Goal: Task Accomplishment & Management: Manage account settings

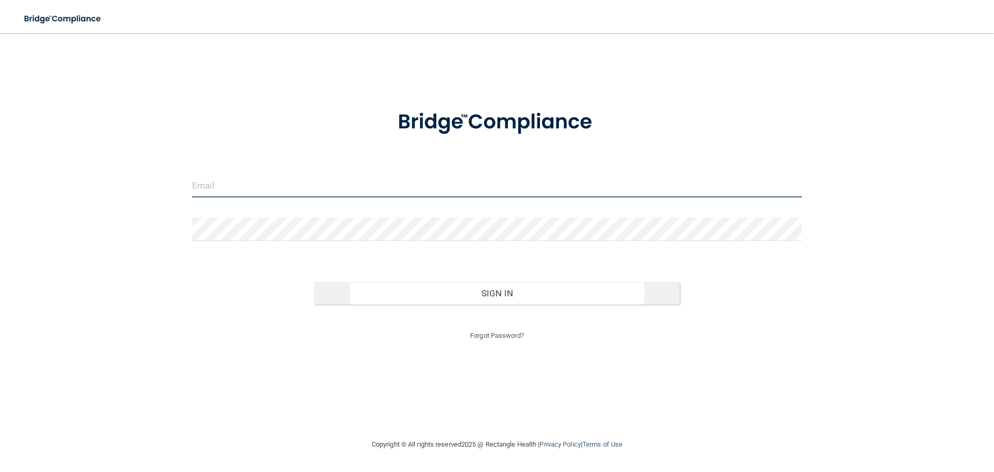
type input "[EMAIL_ADDRESS][DOMAIN_NAME]"
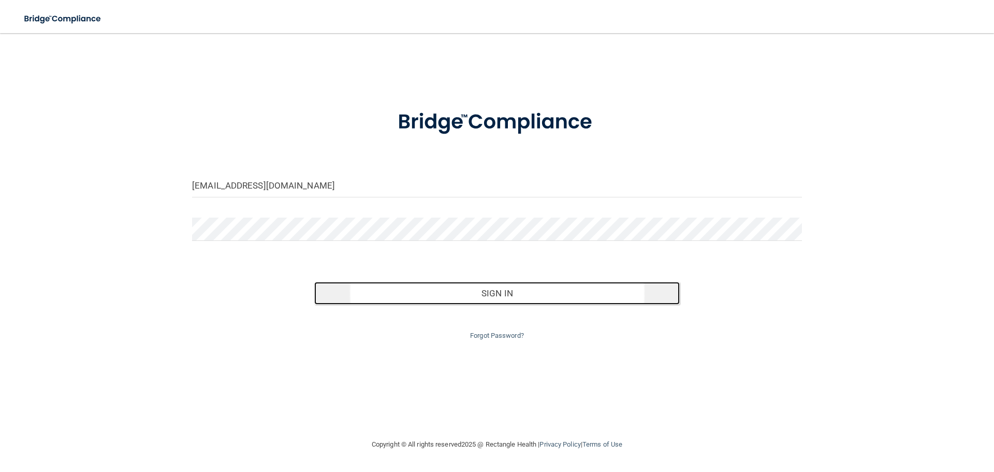
click at [407, 290] on button "Sign In" at bounding box center [497, 293] width 366 height 23
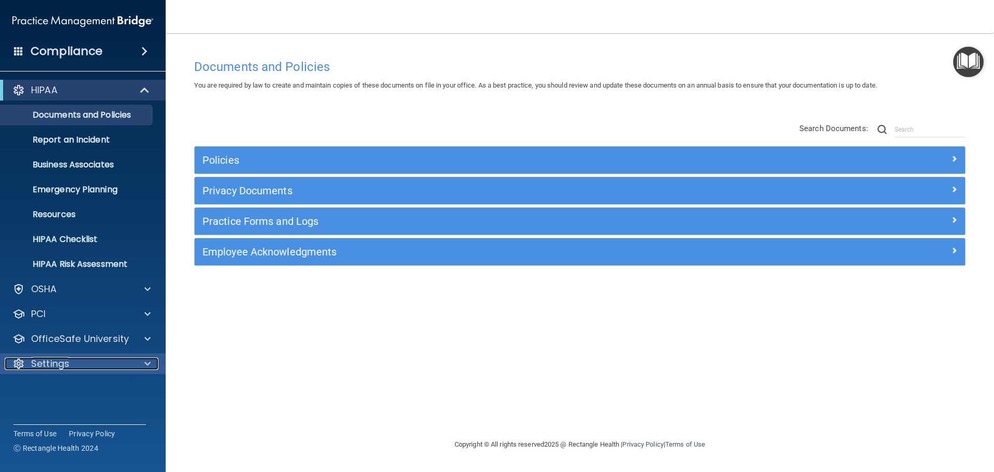
click at [83, 364] on div "Settings" at bounding box center [69, 363] width 128 height 12
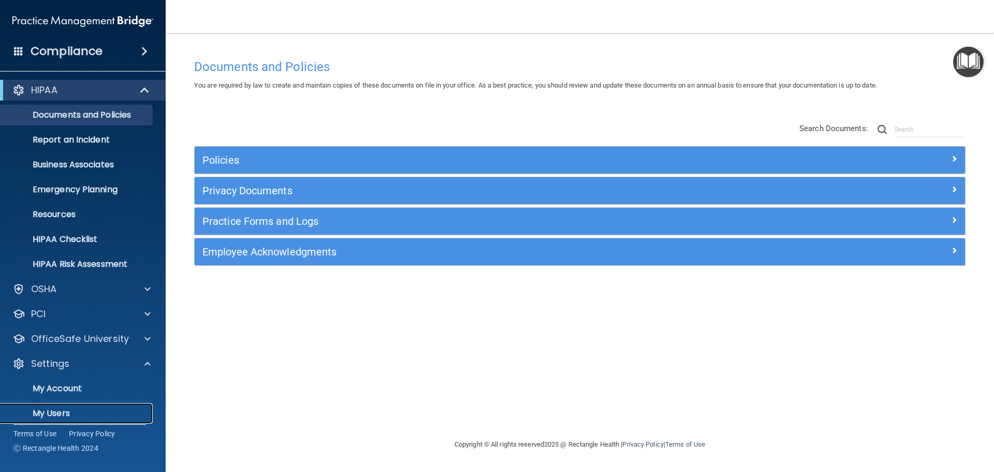
click at [67, 409] on p "My Users" at bounding box center [77, 413] width 141 height 10
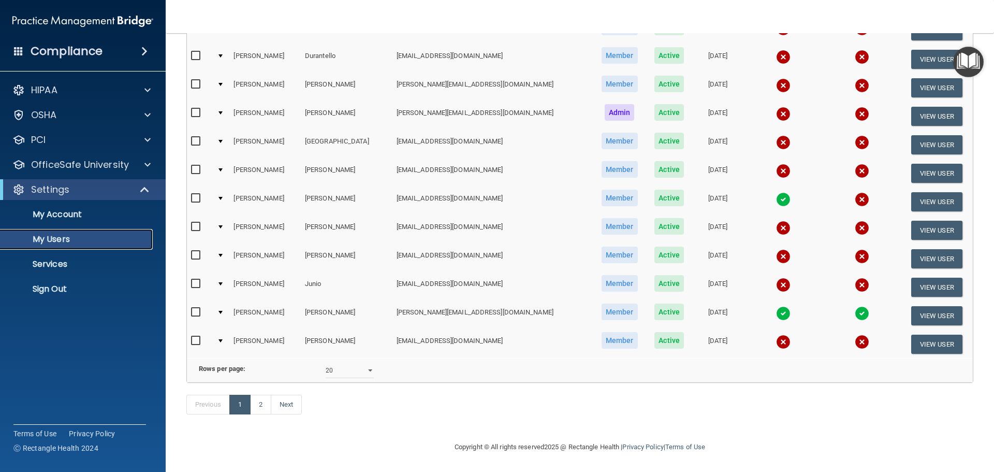
scroll to position [385, 0]
click at [360, 365] on select "10 20 30 40 all" at bounding box center [350, 370] width 48 height 16
select select "39"
click at [326, 362] on select "10 20 30 40 all" at bounding box center [350, 370] width 48 height 16
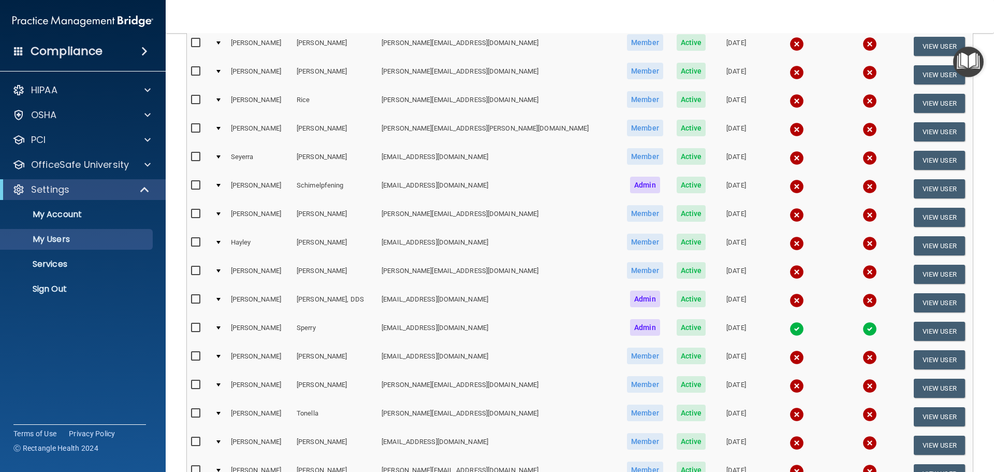
scroll to position [725, 0]
click at [917, 242] on button "View User" at bounding box center [939, 245] width 51 height 19
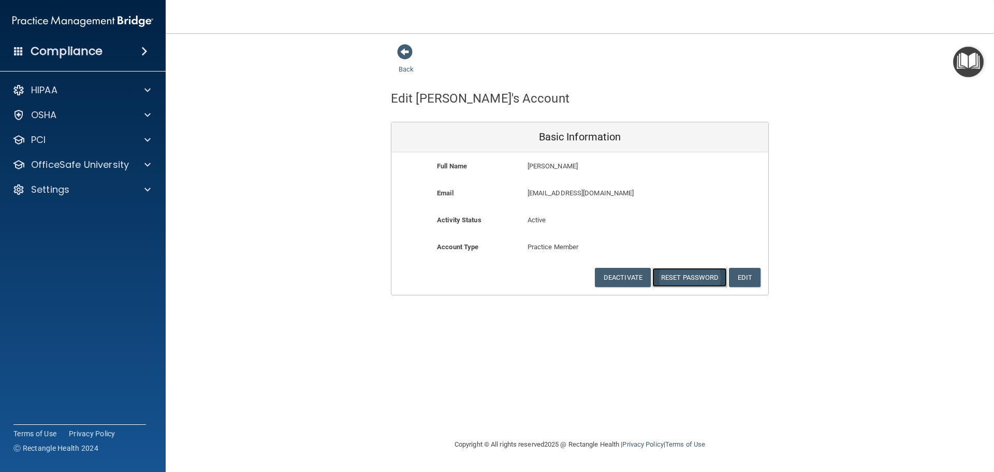
click at [692, 277] on button "Reset Password" at bounding box center [689, 277] width 75 height 19
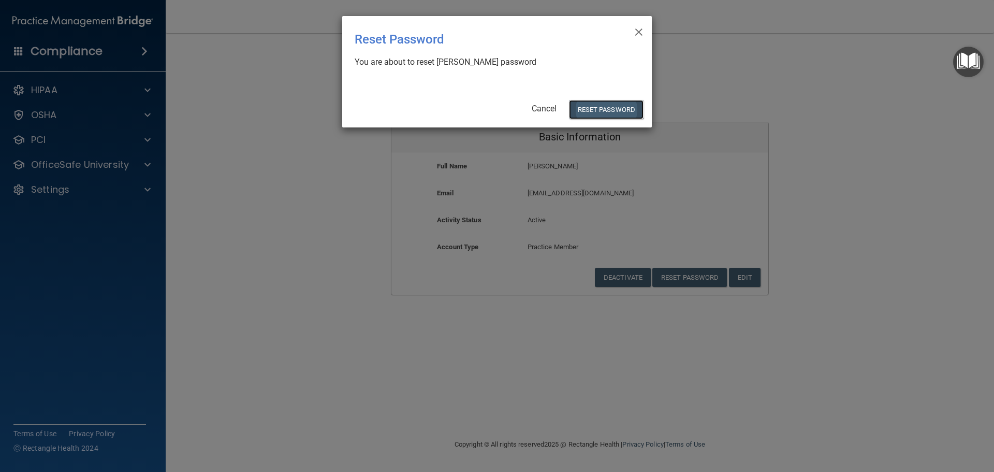
click at [583, 110] on button "Reset Password" at bounding box center [606, 109] width 75 height 19
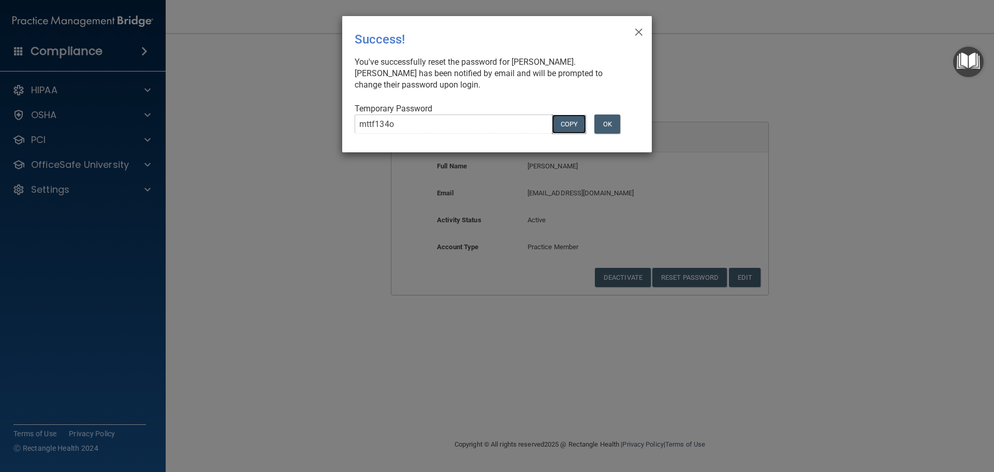
click at [560, 124] on button "COPY" at bounding box center [569, 123] width 34 height 19
click at [638, 29] on span "×" at bounding box center [638, 30] width 9 height 21
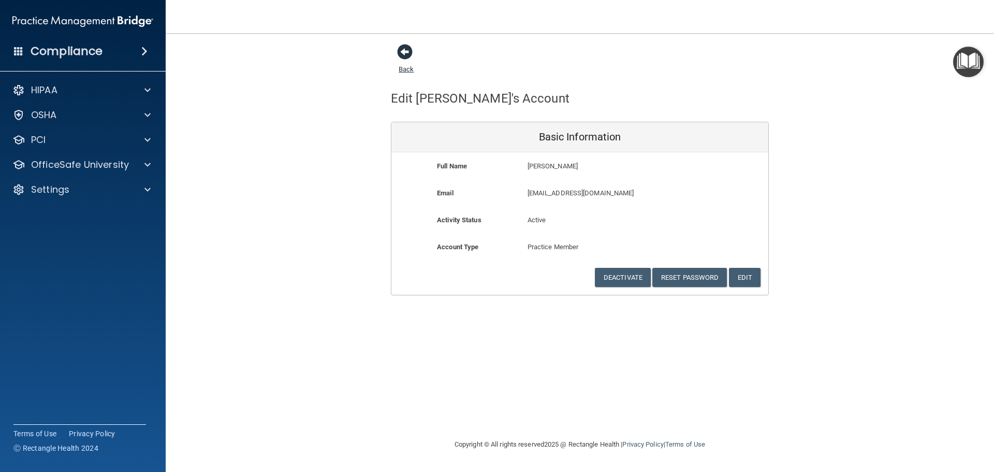
click at [402, 69] on link "Back" at bounding box center [406, 63] width 15 height 20
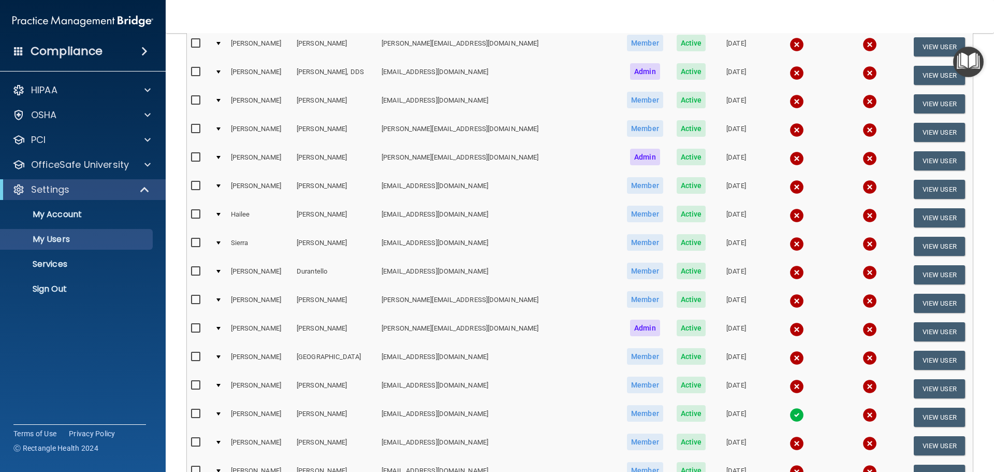
scroll to position [155, 0]
click at [921, 242] on button "View User" at bounding box center [939, 245] width 51 height 19
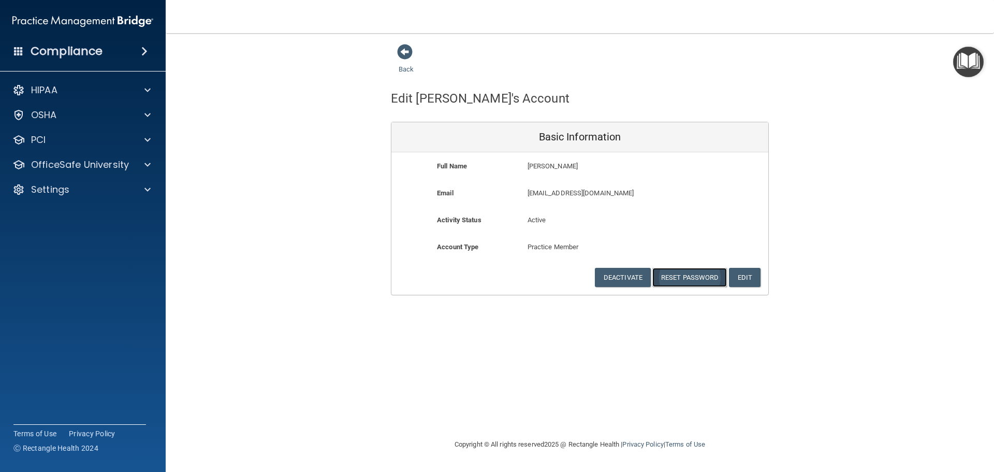
click at [682, 275] on button "Reset Password" at bounding box center [689, 277] width 75 height 19
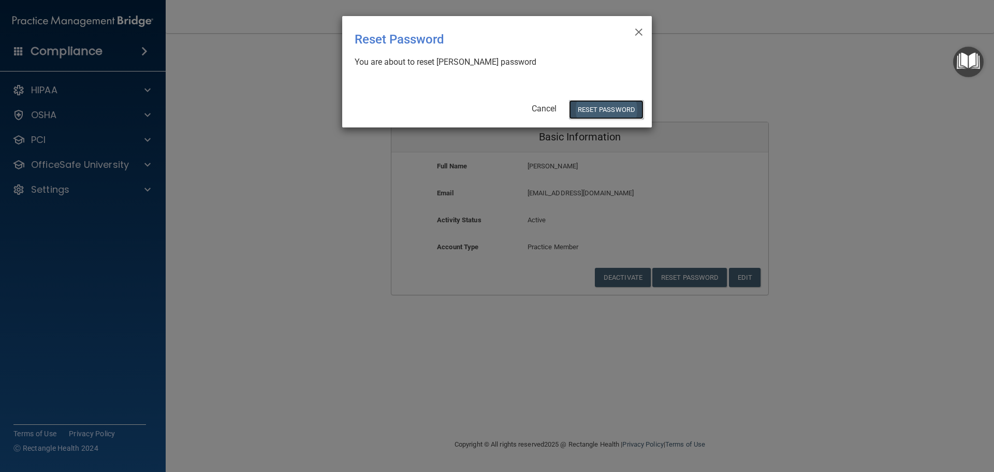
click at [598, 108] on button "Reset Password" at bounding box center [606, 109] width 75 height 19
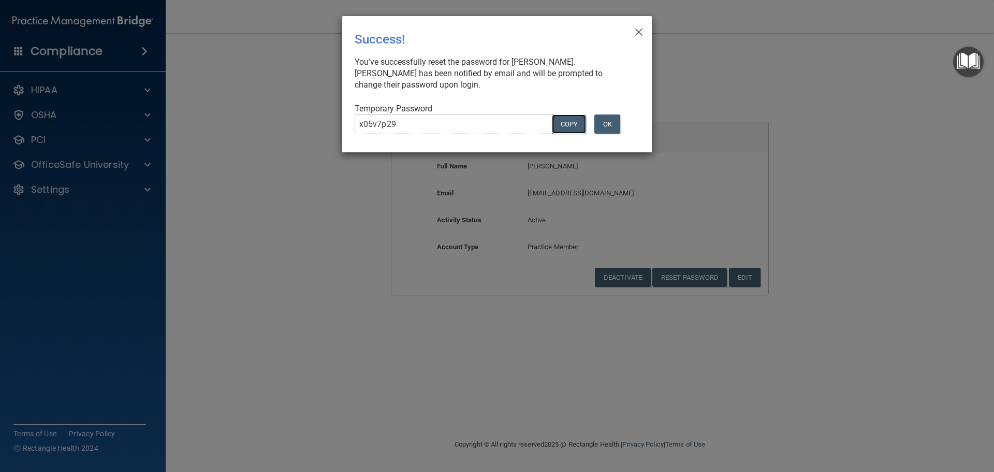
click at [569, 128] on button "COPY" at bounding box center [569, 123] width 34 height 19
click at [611, 122] on button "OK" at bounding box center [607, 123] width 26 height 19
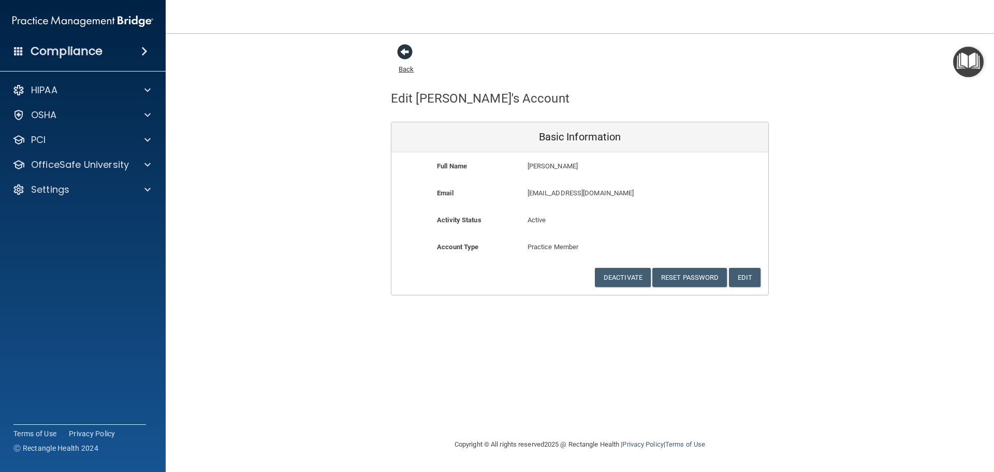
click at [409, 70] on link "Back" at bounding box center [406, 63] width 15 height 20
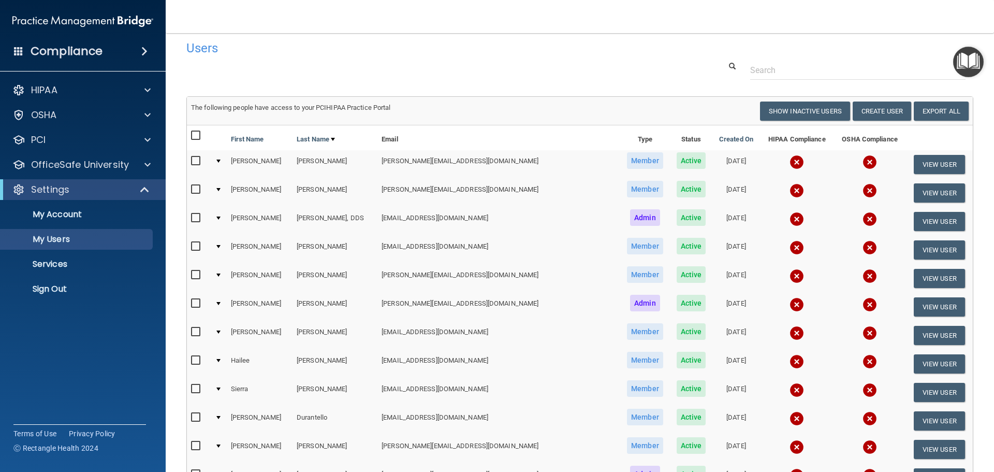
scroll to position [9, 0]
click at [129, 162] on div "OfficeSafe University" at bounding box center [69, 164] width 128 height 12
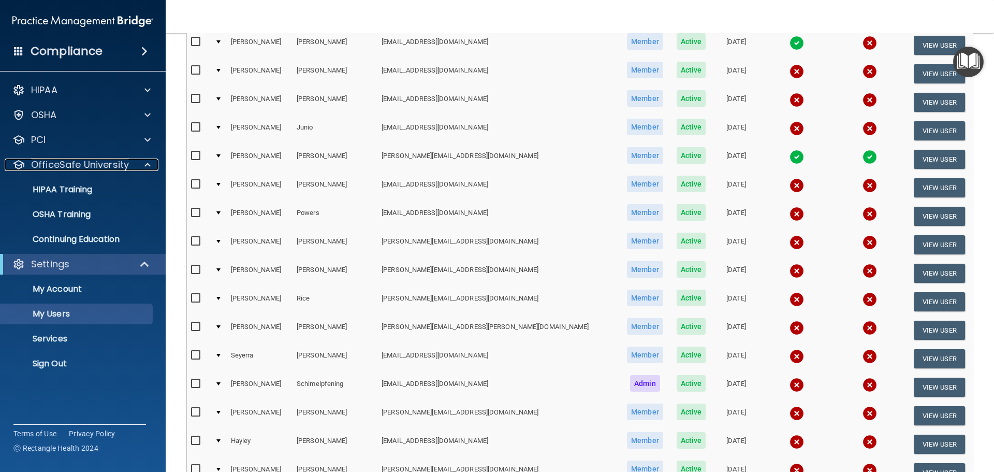
scroll to position [526, 0]
click at [789, 269] on img at bounding box center [796, 270] width 14 height 14
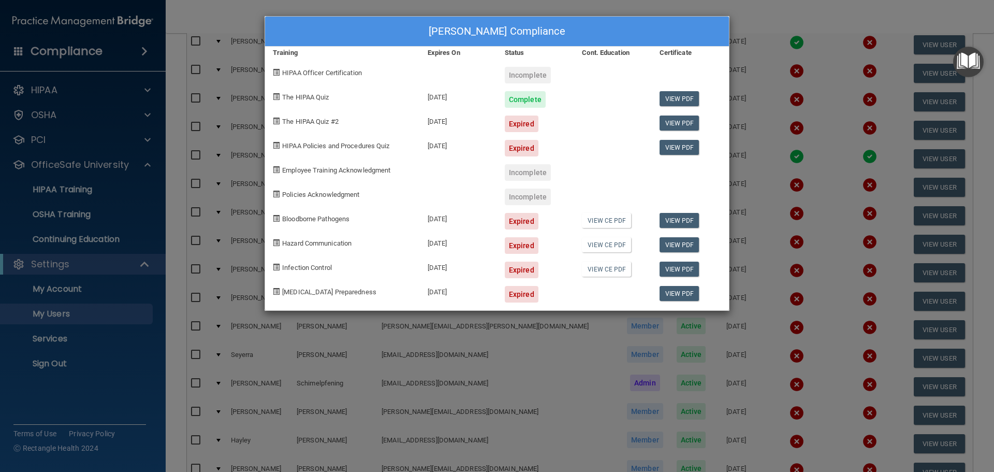
click at [433, 2] on div "[PERSON_NAME] Compliance Training Expires On Status Cont. Education Certificate…" at bounding box center [497, 236] width 994 height 472
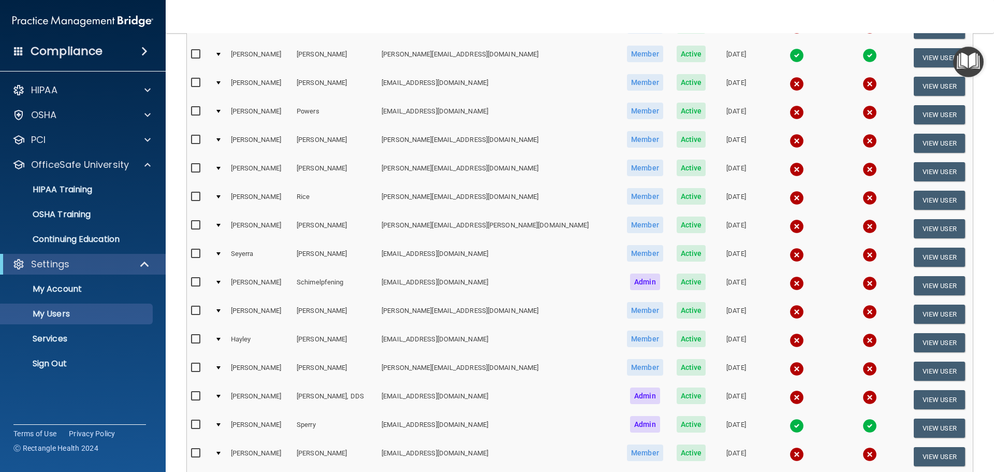
scroll to position [628, 0]
click at [789, 339] on img at bounding box center [796, 339] width 14 height 14
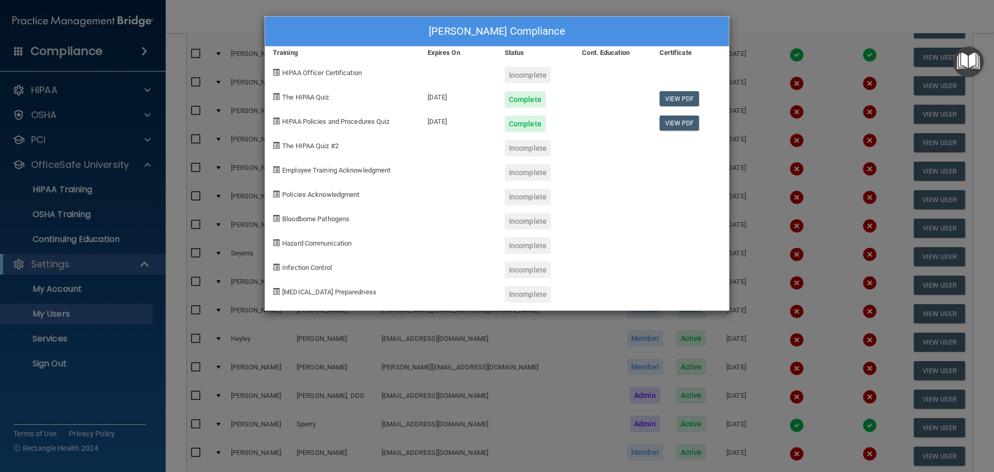
click at [360, 5] on div "[PERSON_NAME] Compliance Training Expires On Status Cont. Education Certificate…" at bounding box center [497, 236] width 994 height 472
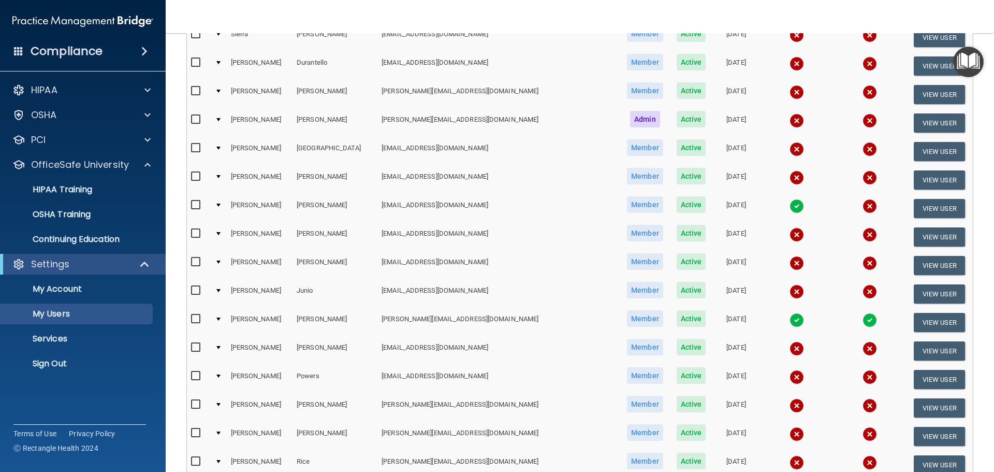
scroll to position [362, 0]
click at [789, 203] on img at bounding box center [796, 206] width 14 height 14
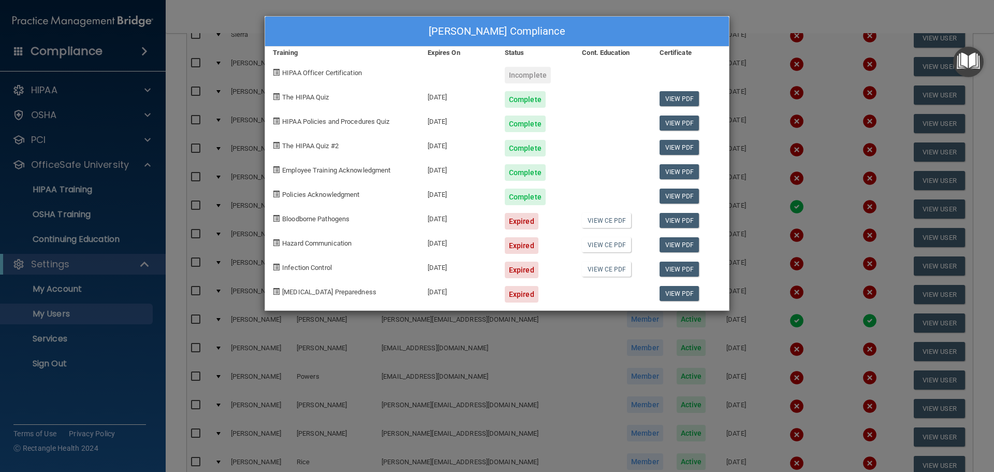
click at [311, 4] on div "[PERSON_NAME] Compliance Training Expires On Status Cont. Education Certificate…" at bounding box center [497, 236] width 994 height 472
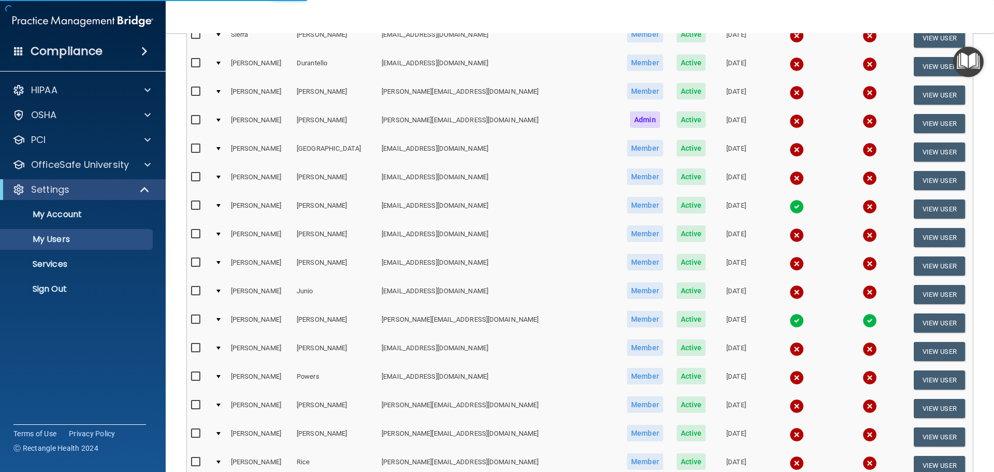
select select "20"
